Goal: Navigation & Orientation: Understand site structure

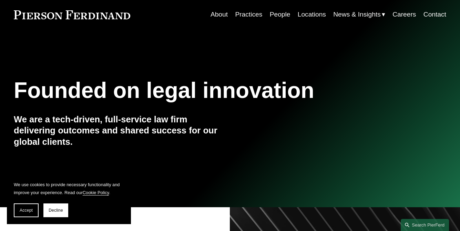
scroll to position [29, 0]
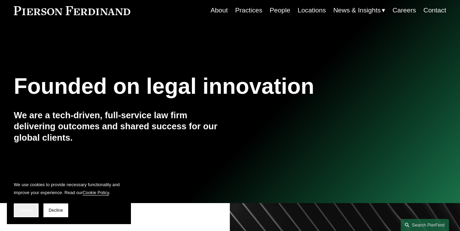
click at [32, 212] on span "Accept" at bounding box center [26, 210] width 13 height 5
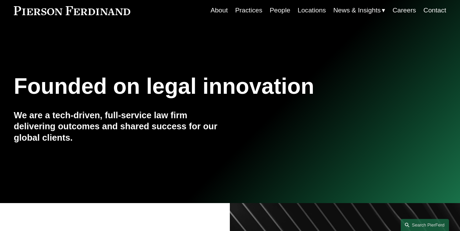
click at [247, 10] on link "Practices" at bounding box center [248, 10] width 27 height 13
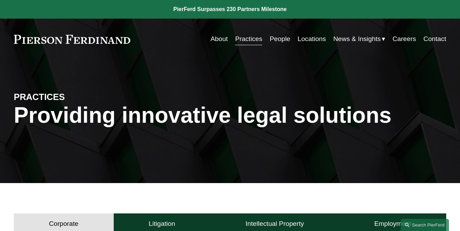
click at [273, 42] on link "People" at bounding box center [280, 38] width 21 height 13
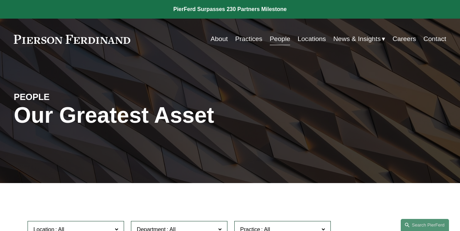
click at [309, 38] on link "Locations" at bounding box center [312, 38] width 28 height 13
